Goal: Find specific page/section

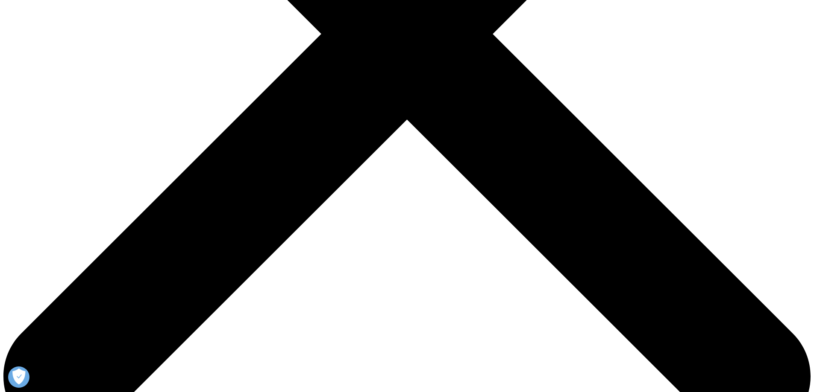
scroll to position [427, 0]
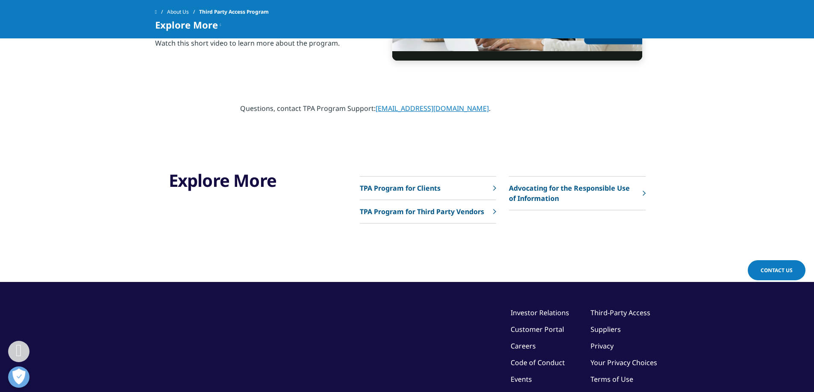
click at [416, 186] on p "TPA Program for Clients" at bounding box center [400, 188] width 81 height 10
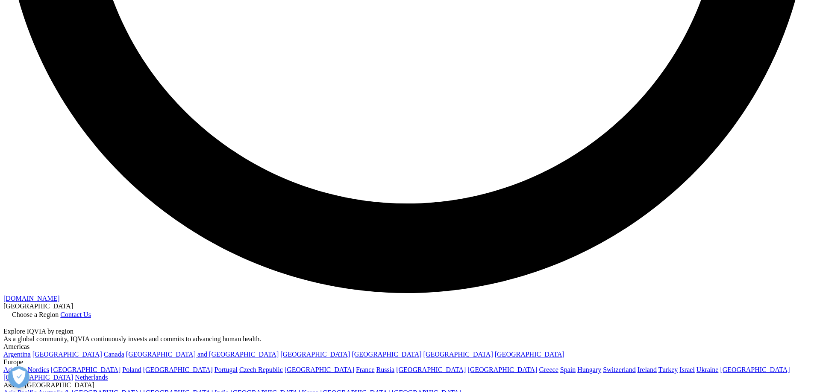
scroll to position [2153, 0]
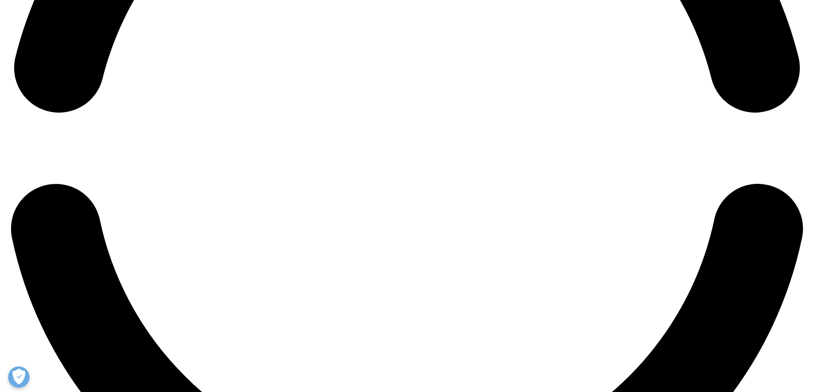
scroll to position [1854, 0]
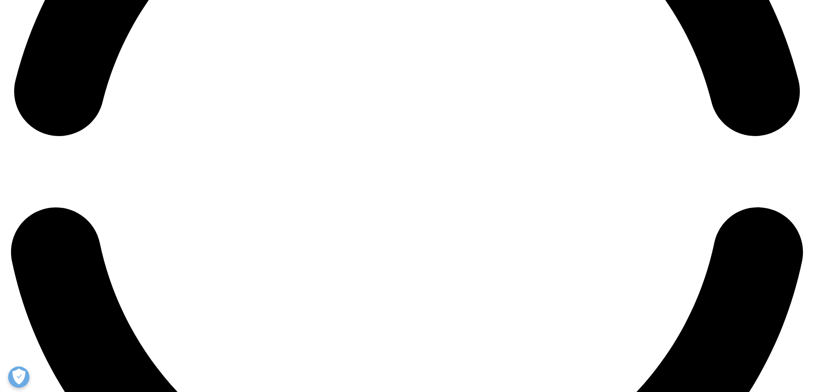
drag, startPoint x: 587, startPoint y: 6, endPoint x: 302, endPoint y: 382, distance: 471.5
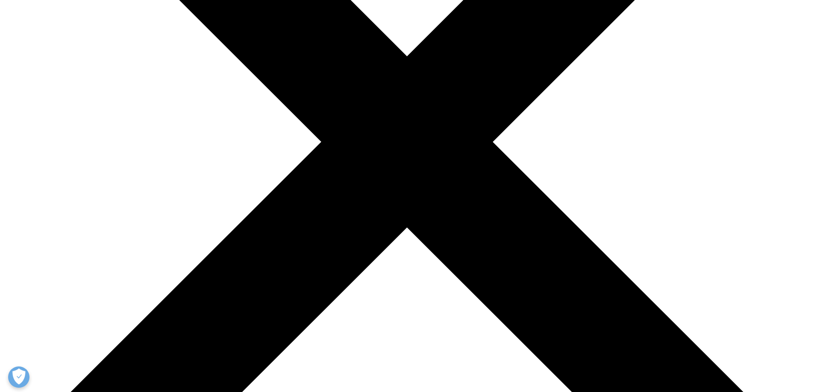
scroll to position [0, 0]
